Goal: Transaction & Acquisition: Purchase product/service

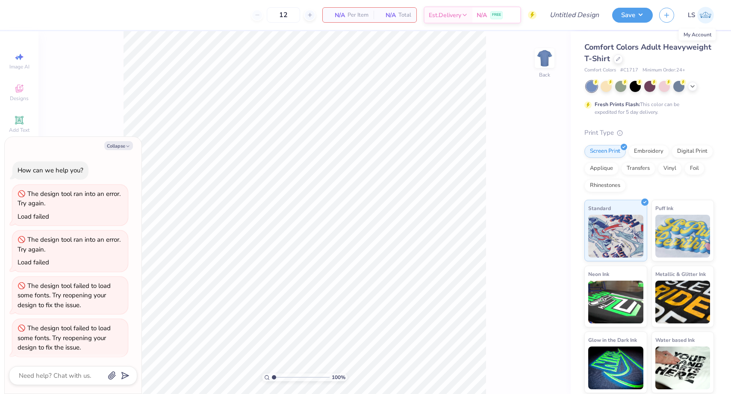
scroll to position [44, 0]
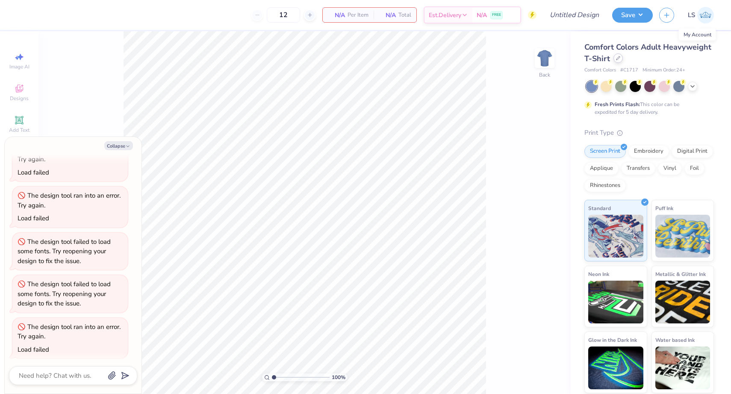
click at [614, 59] on div at bounding box center [617, 57] width 9 height 9
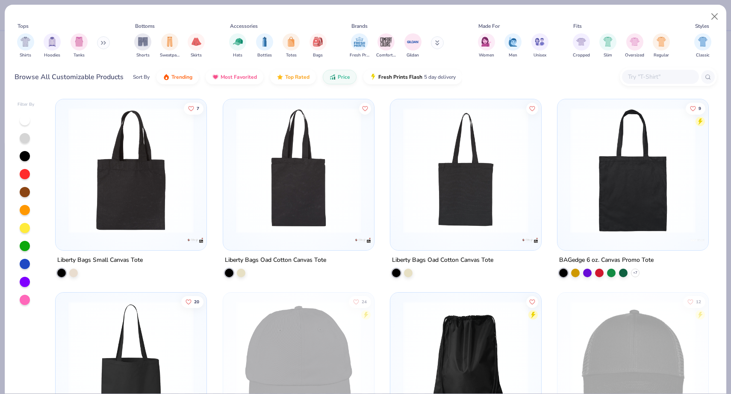
click at [100, 41] on button at bounding box center [103, 42] width 13 height 13
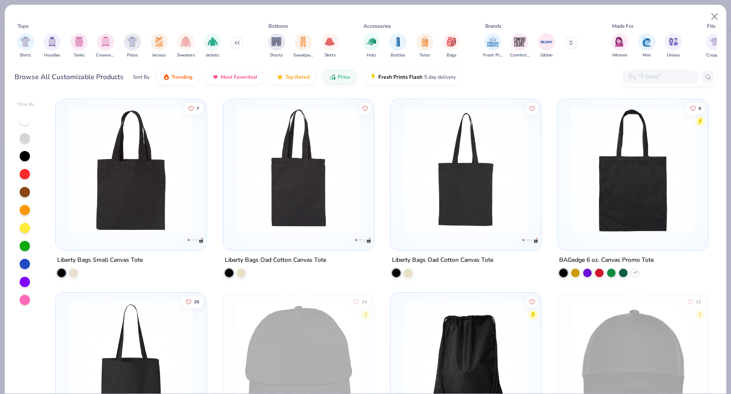
click at [100, 41] on div "filter for Crewnecks" at bounding box center [105, 41] width 17 height 17
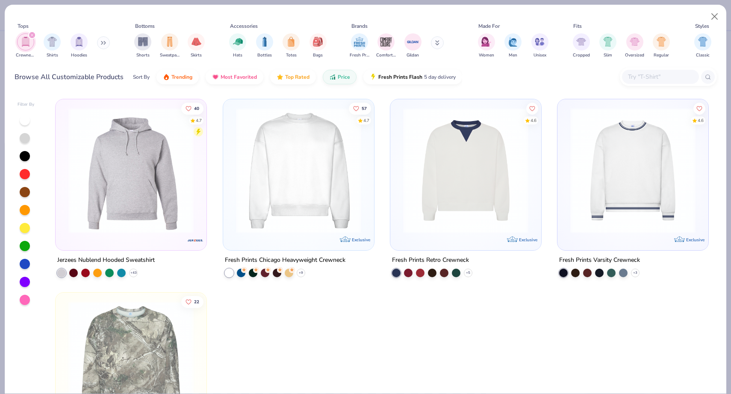
click at [327, 240] on div at bounding box center [298, 172] width 142 height 138
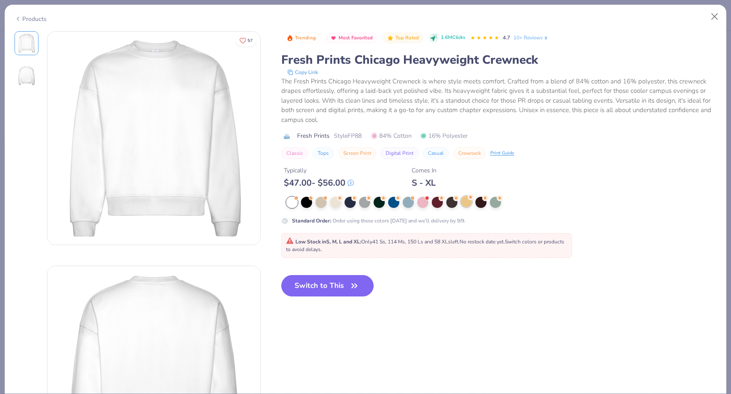
click at [464, 203] on div at bounding box center [466, 201] width 11 height 11
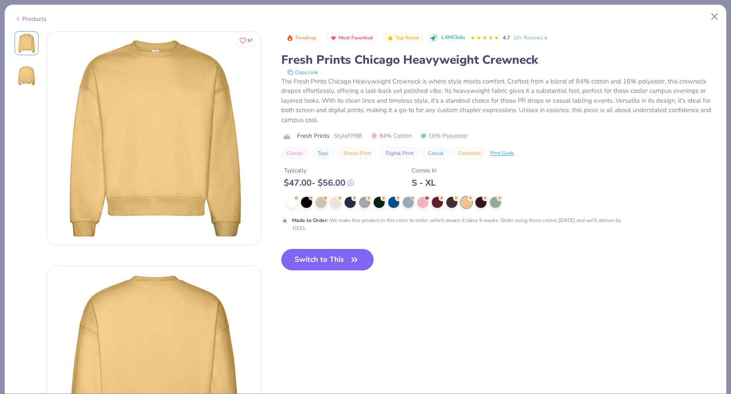
type textarea "x"
